Goal: Task Accomplishment & Management: Manage account settings

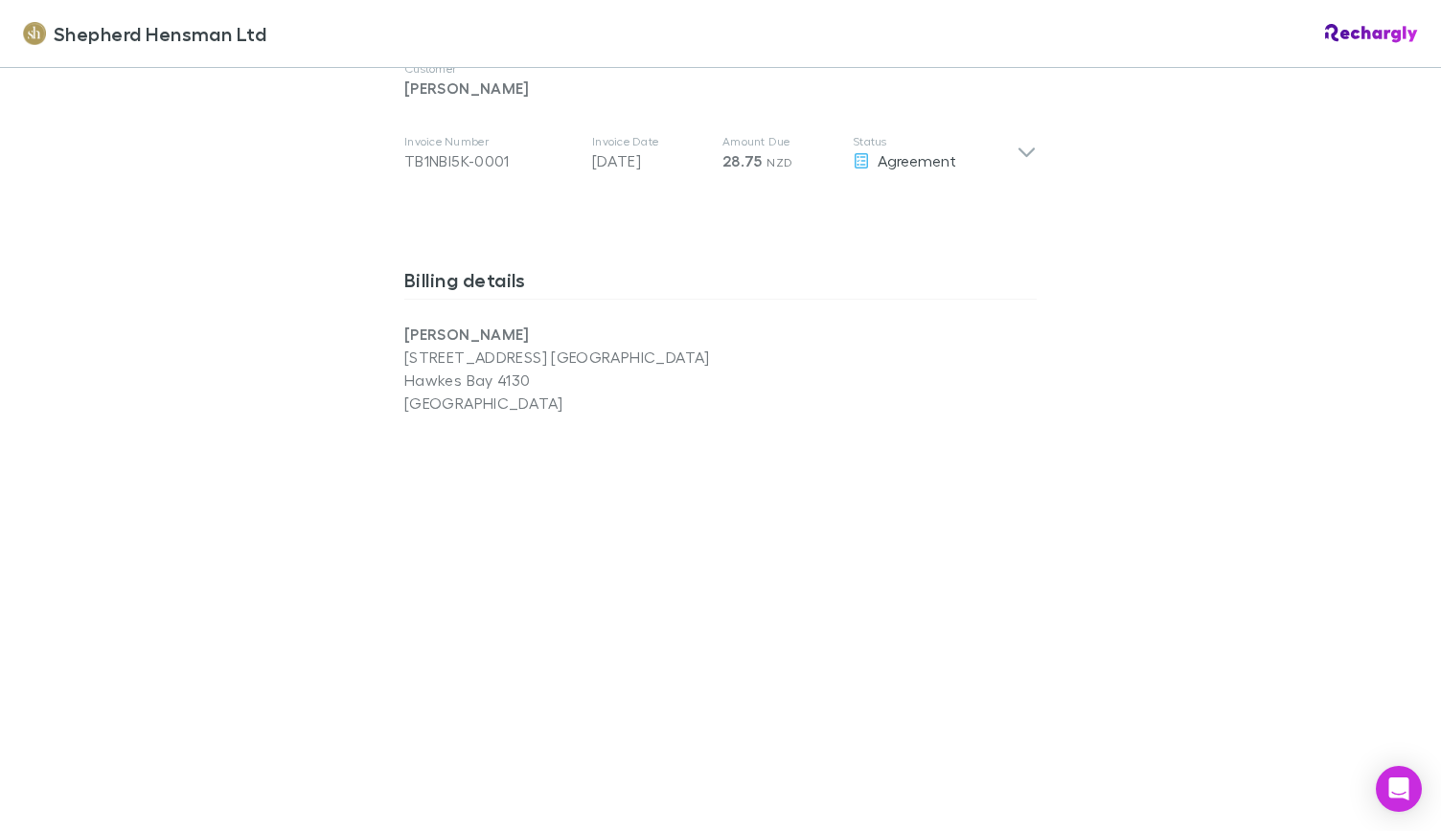
scroll to position [1657, 0]
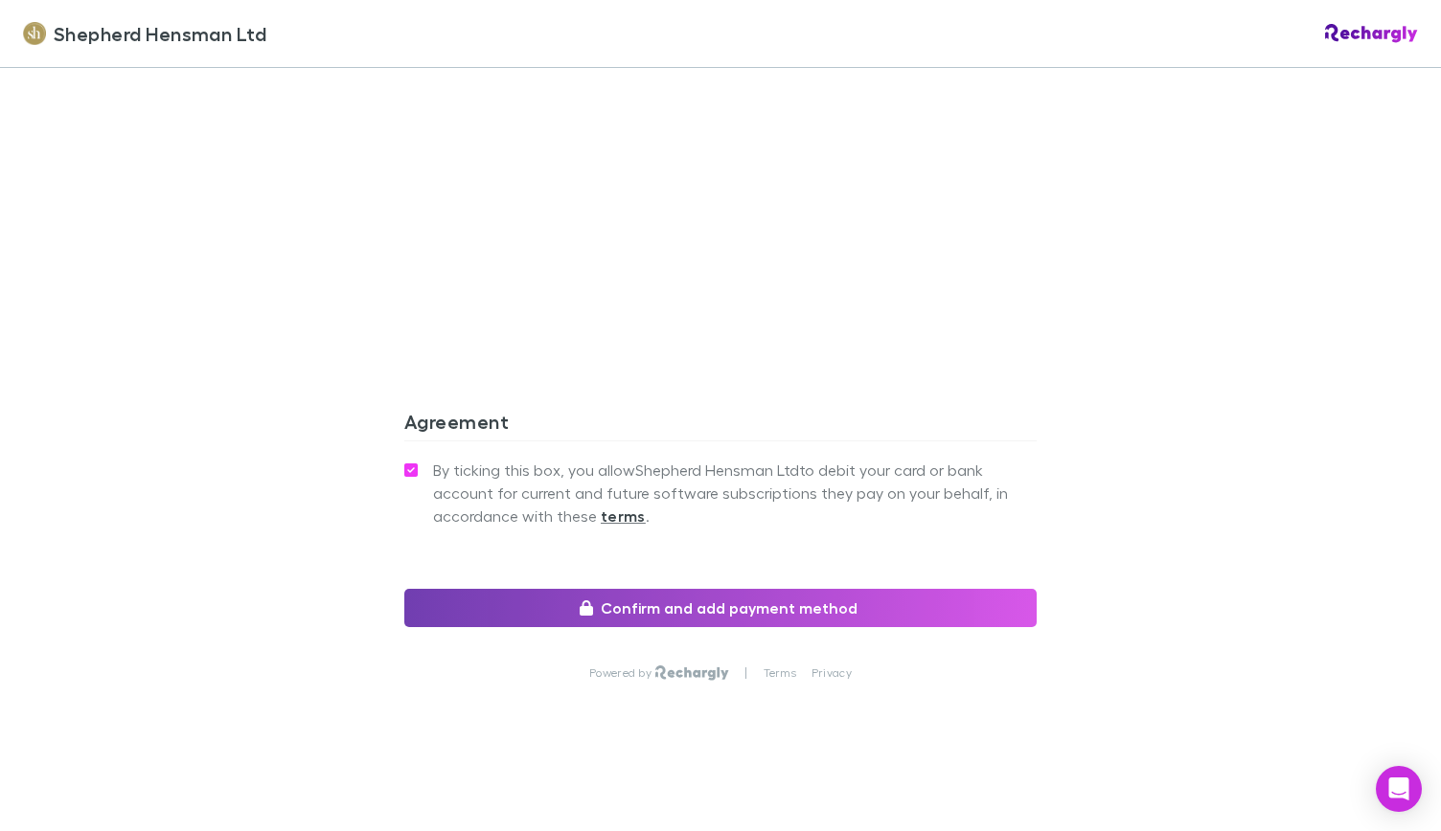
click at [600, 603] on button "Confirm and add payment method" at bounding box center [720, 608] width 632 height 38
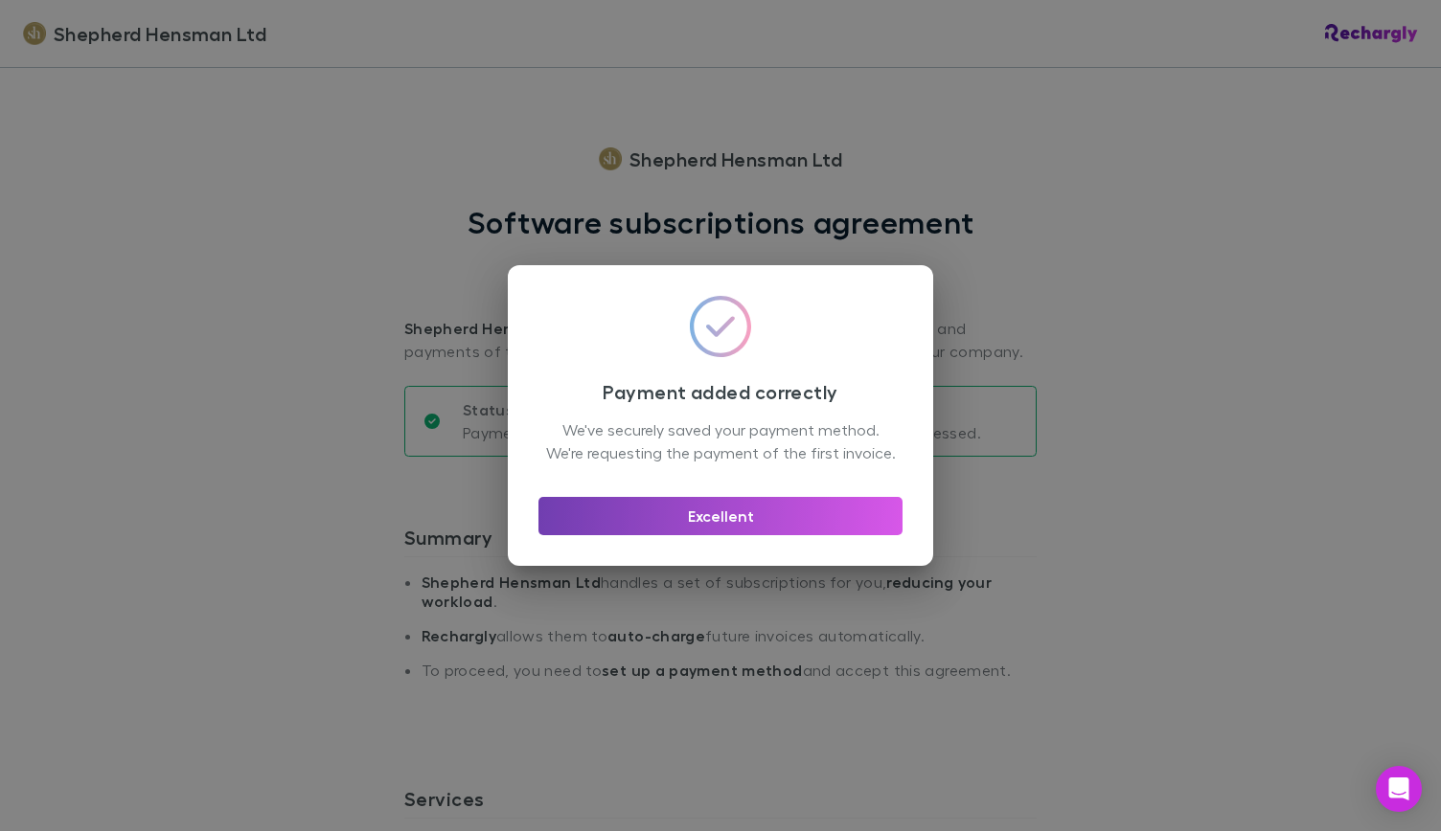
click at [660, 535] on button "Excellent" at bounding box center [720, 516] width 364 height 38
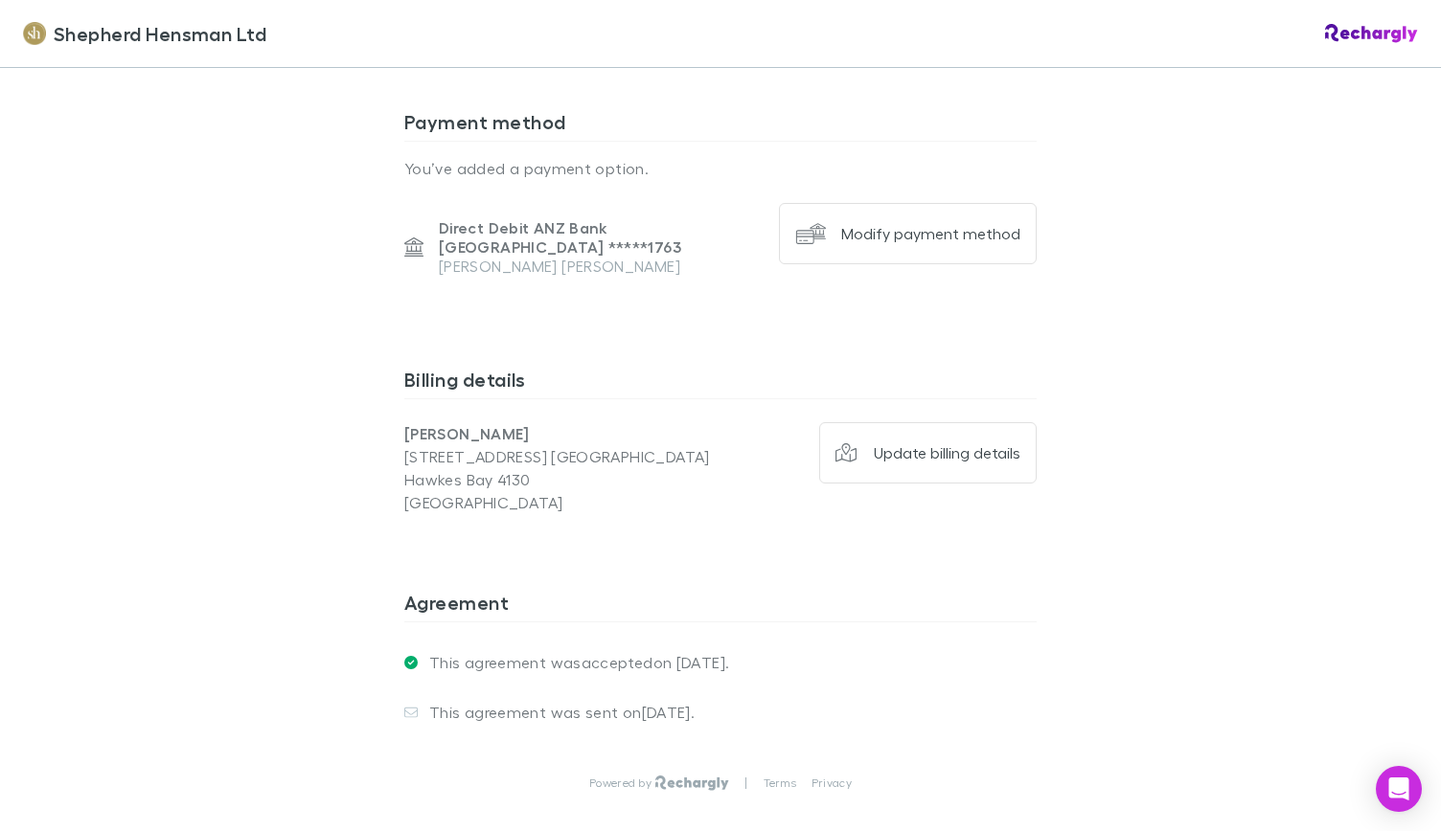
scroll to position [1274, 0]
click at [929, 231] on div "Modify payment method" at bounding box center [930, 232] width 179 height 19
